Goal: Transaction & Acquisition: Purchase product/service

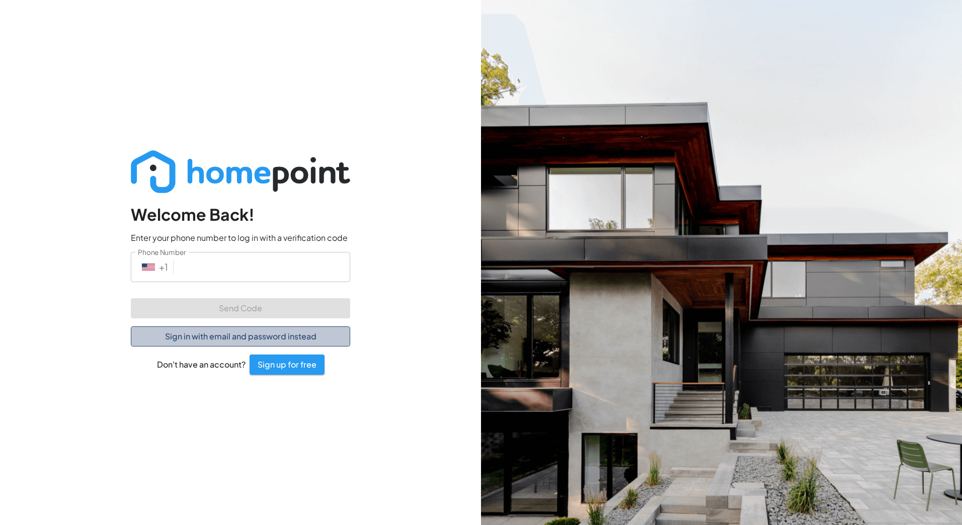
click at [202, 339] on button "Sign in with email and password instead" at bounding box center [240, 336] width 219 height 20
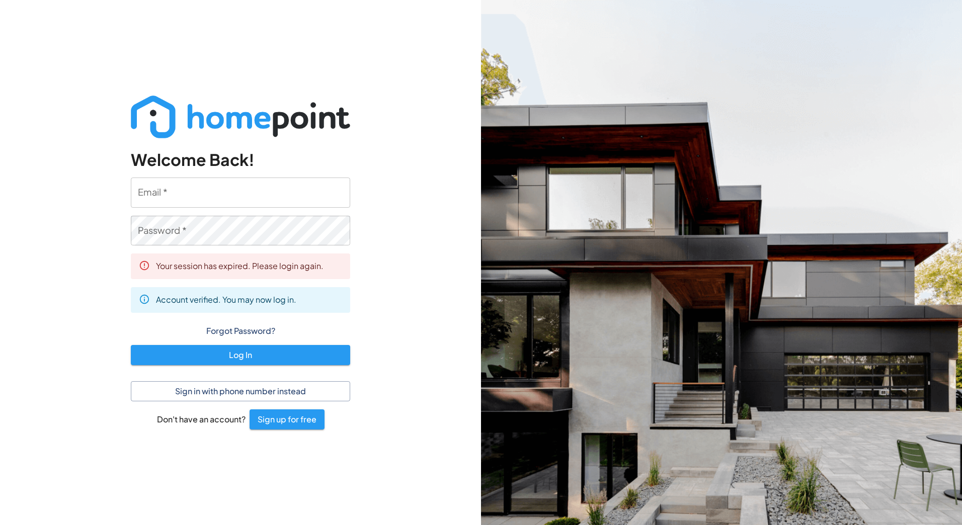
type input "[EMAIL_ADDRESS][DOMAIN_NAME]"
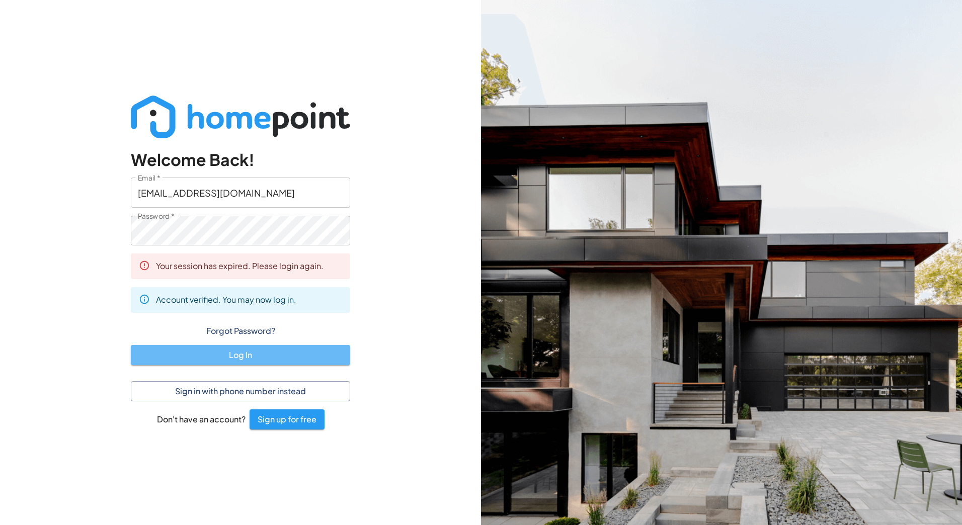
click at [214, 358] on button "Log In" at bounding box center [240, 355] width 219 height 20
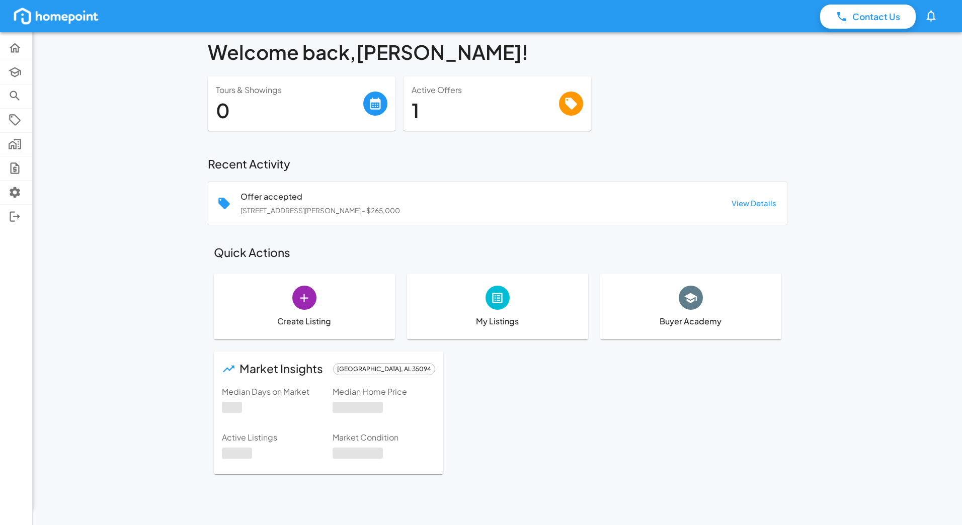
click at [476, 120] on h4 "1" at bounding box center [484, 111] width 147 height 24
click at [569, 102] on icon at bounding box center [571, 104] width 12 height 12
click at [415, 110] on h4 "1" at bounding box center [484, 111] width 147 height 24
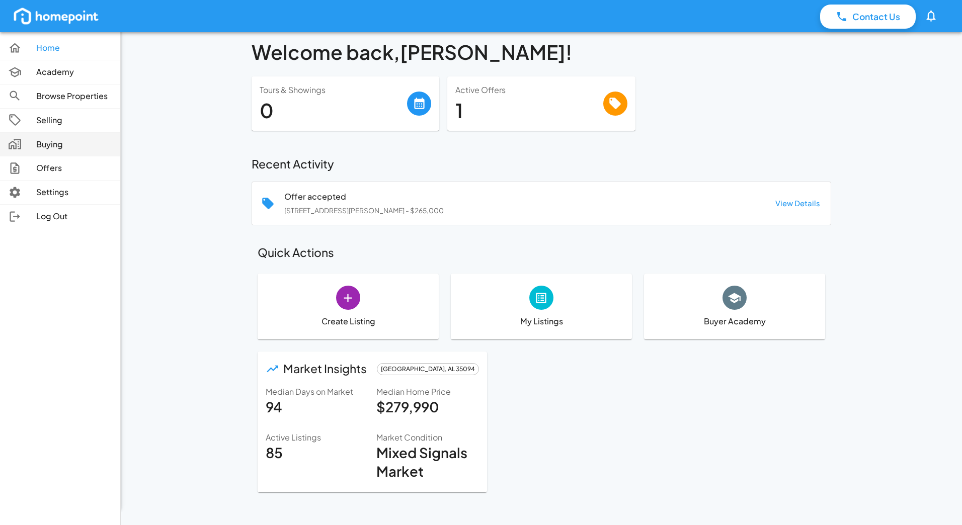
click at [60, 146] on p "Buying" at bounding box center [74, 145] width 76 height 12
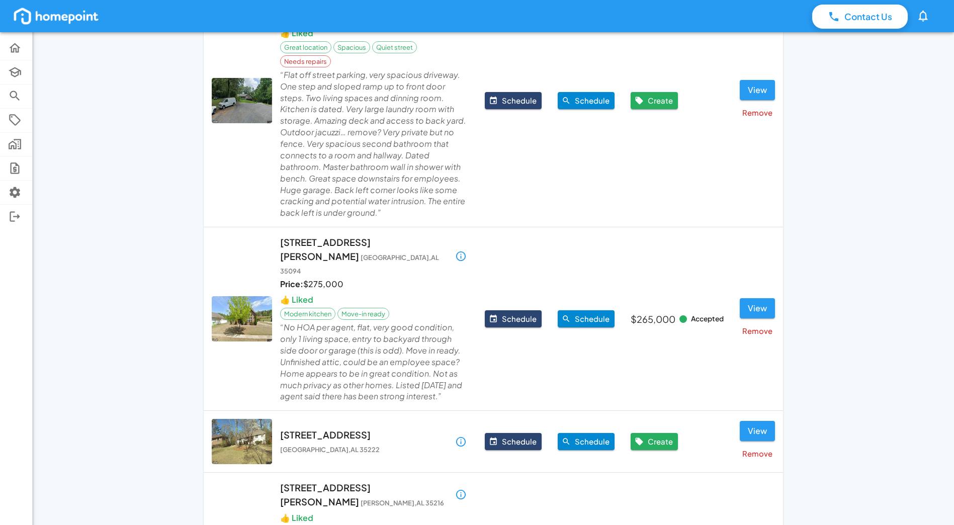
scroll to position [453, 0]
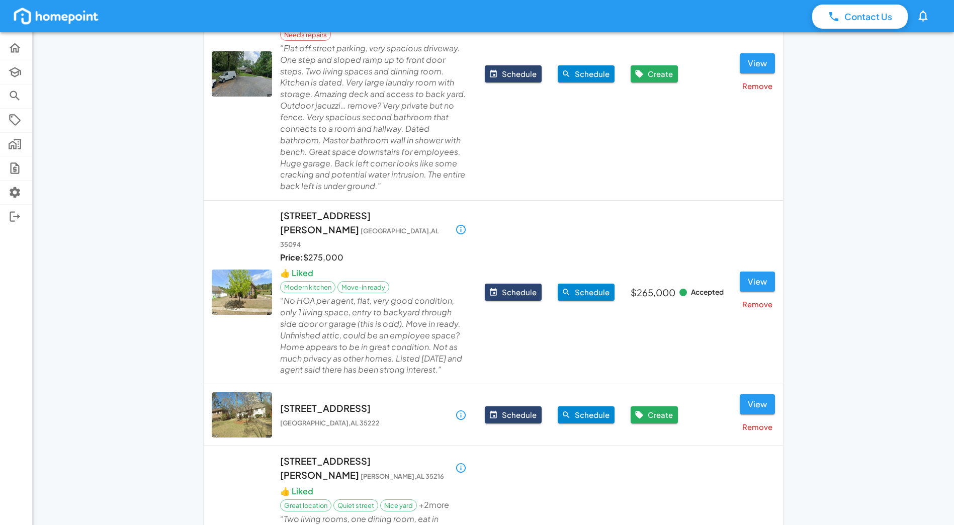
click at [335, 209] on p "[STREET_ADDRESS][PERSON_NAME][PERSON_NAME]" at bounding box center [364, 229] width 169 height 41
click at [337, 209] on p "[STREET_ADDRESS][PERSON_NAME][PERSON_NAME]" at bounding box center [364, 229] width 169 height 41
click at [754, 272] on button "View" at bounding box center [757, 282] width 35 height 20
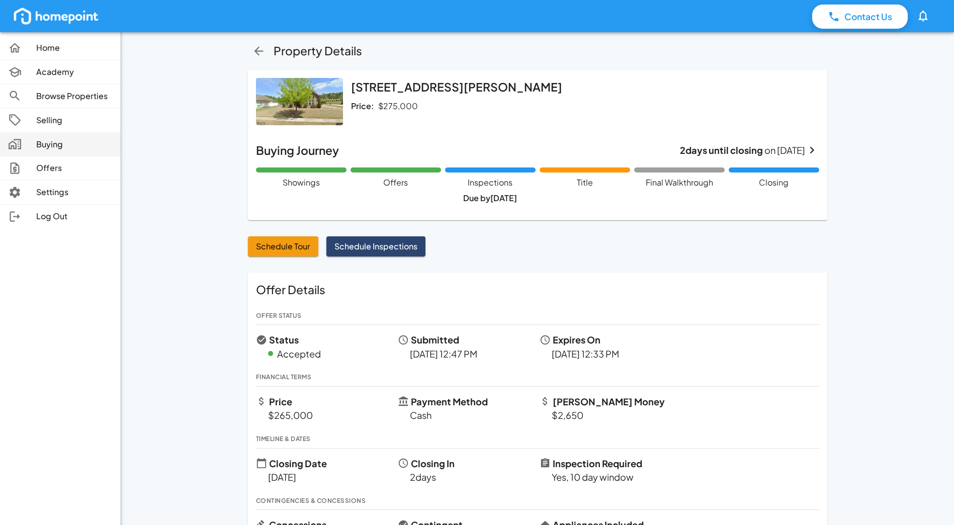
drag, startPoint x: 66, startPoint y: 137, endPoint x: 77, endPoint y: 137, distance: 11.1
click at [66, 137] on link "Buying" at bounding box center [60, 145] width 120 height 24
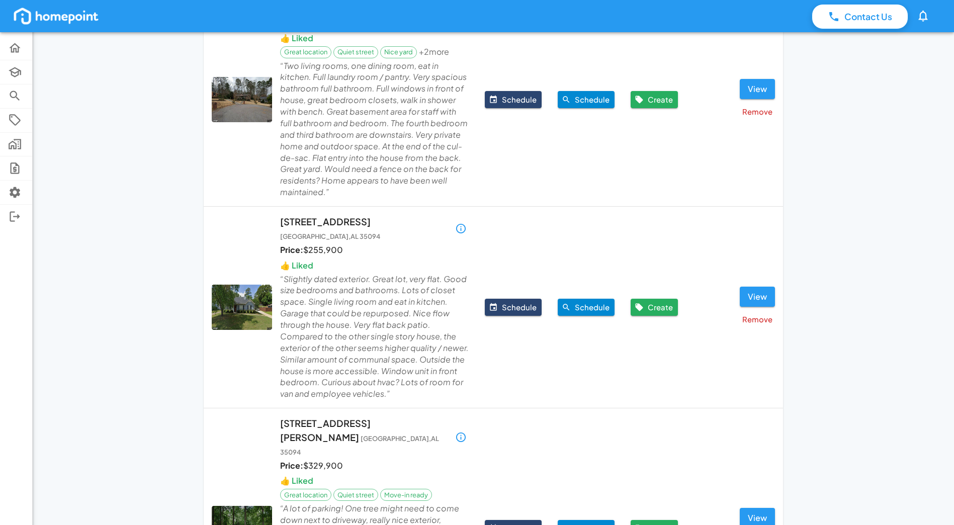
scroll to position [989, 0]
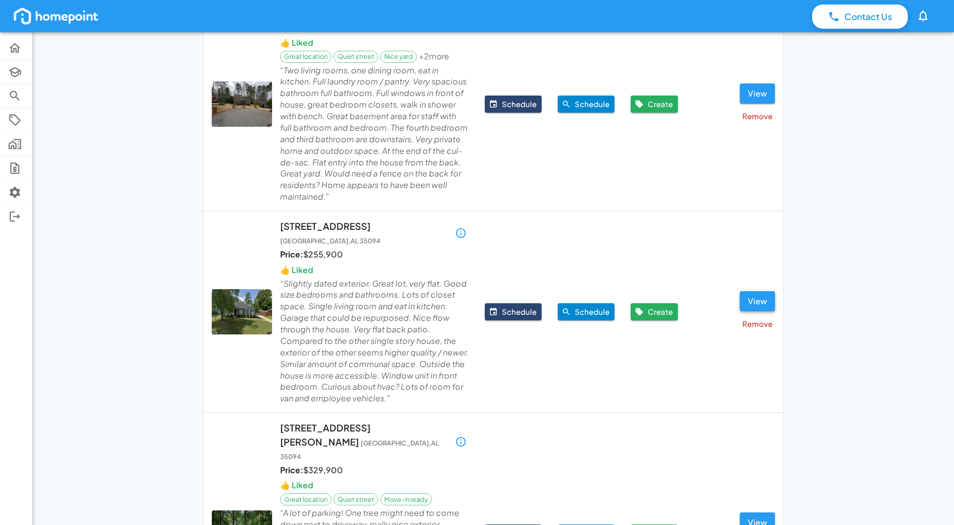
click at [755, 291] on button "View" at bounding box center [757, 301] width 35 height 20
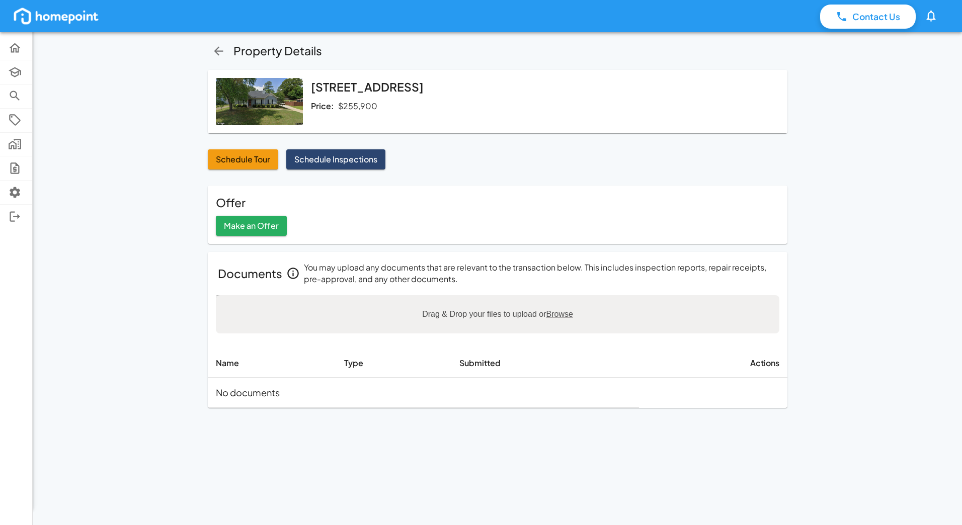
click at [264, 103] on img at bounding box center [259, 101] width 87 height 47
click at [421, 226] on div "Offer Make an Offer" at bounding box center [497, 215] width 563 height 43
click at [258, 111] on img at bounding box center [259, 101] width 87 height 47
click at [360, 107] on p "$255,900" at bounding box center [357, 107] width 39 height 12
click at [223, 53] on icon "button" at bounding box center [219, 51] width 14 height 14
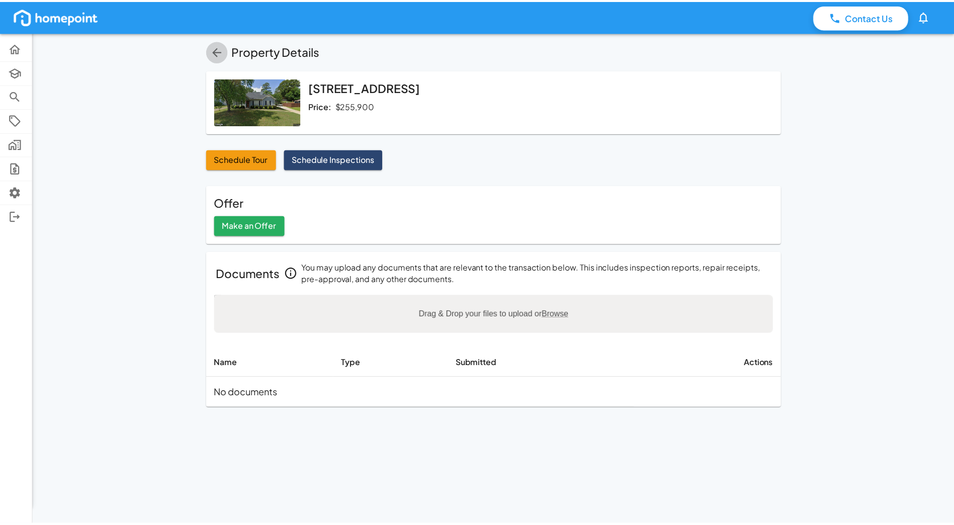
scroll to position [989, 0]
